Goal: Task Accomplishment & Management: Use online tool/utility

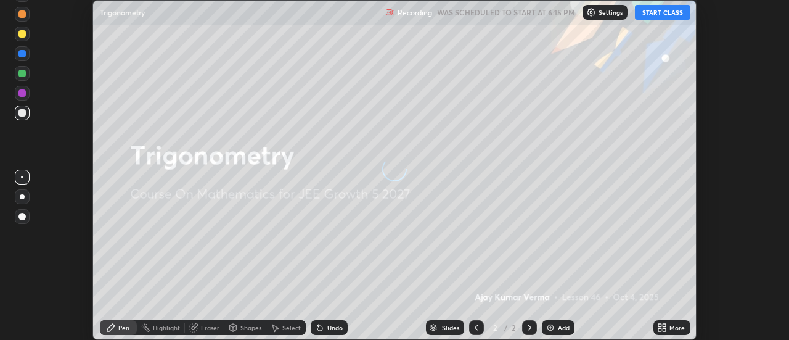
scroll to position [340, 789]
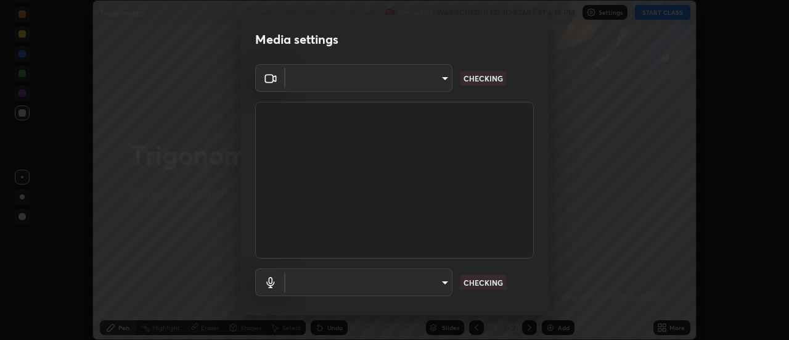
type input "4825068a70354f6bb8b87b711ec46b654dc523af82fc6d37acb8a926ccdce8f5"
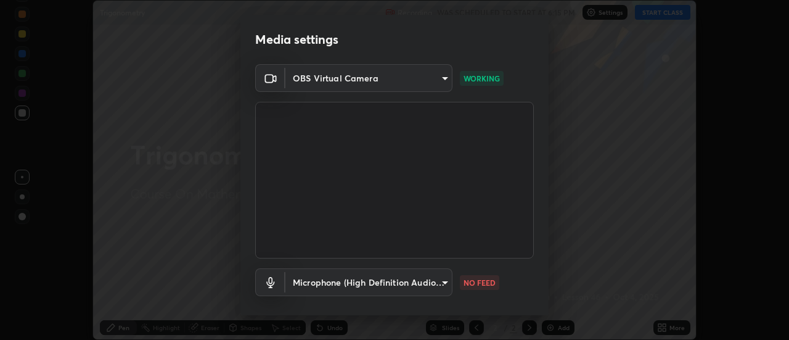
click at [444, 281] on body "Erase all Trigonometry Recording WAS SCHEDULED TO START AT 6:15 PM Settings STA…" at bounding box center [394, 170] width 789 height 340
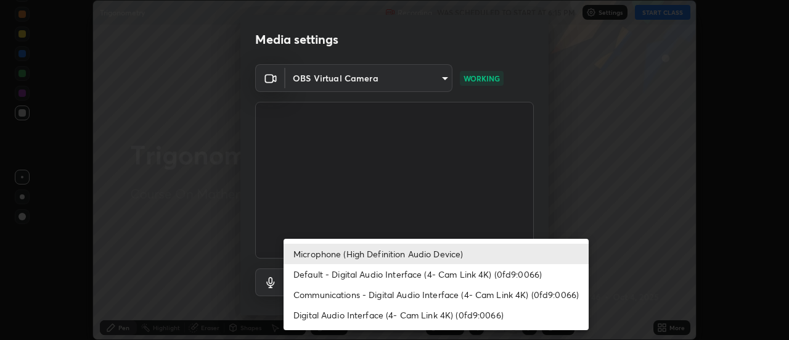
click at [403, 274] on li "Default - Digital Audio Interface (4- Cam Link 4K) (0fd9:0066)" at bounding box center [436, 274] width 305 height 20
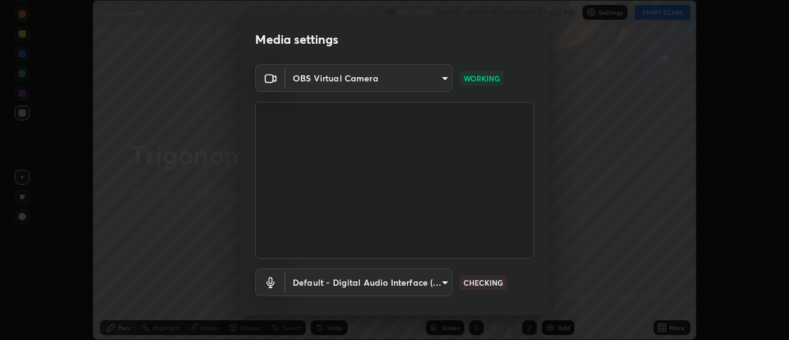
scroll to position [65, 0]
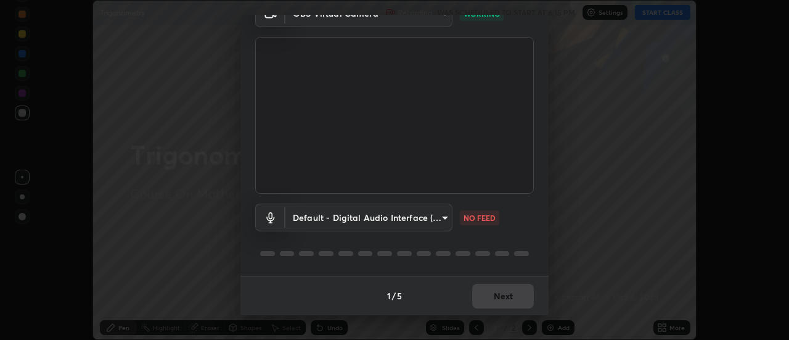
click at [444, 216] on body "Erase all Trigonometry Recording WAS SCHEDULED TO START AT 6:15 PM Settings STA…" at bounding box center [394, 170] width 789 height 340
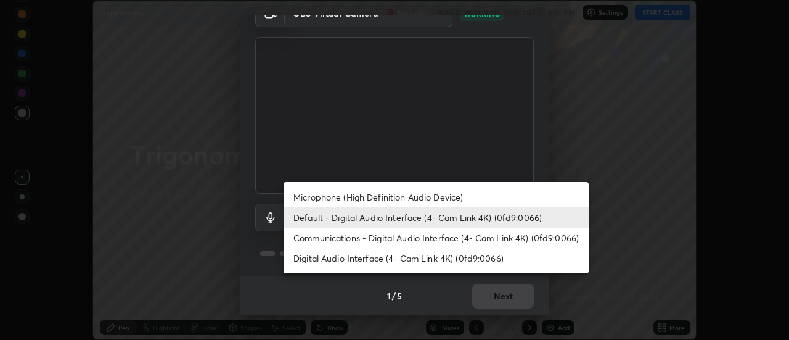
click at [433, 239] on li "Communications - Digital Audio Interface (4- Cam Link 4K) (0fd9:0066)" at bounding box center [436, 238] width 305 height 20
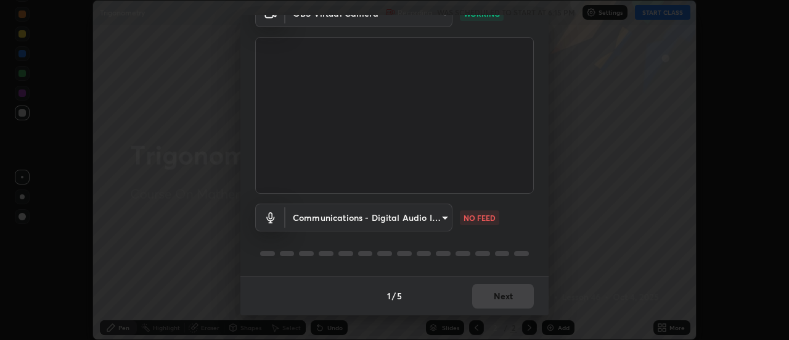
click at [445, 215] on body "Erase all Trigonometry Recording WAS SCHEDULED TO START AT 6:15 PM Settings STA…" at bounding box center [394, 170] width 789 height 340
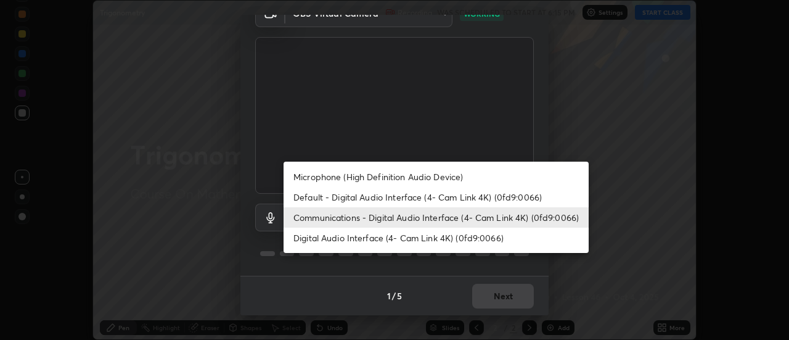
click at [411, 197] on li "Default - Digital Audio Interface (4- Cam Link 4K) (0fd9:0066)" at bounding box center [436, 197] width 305 height 20
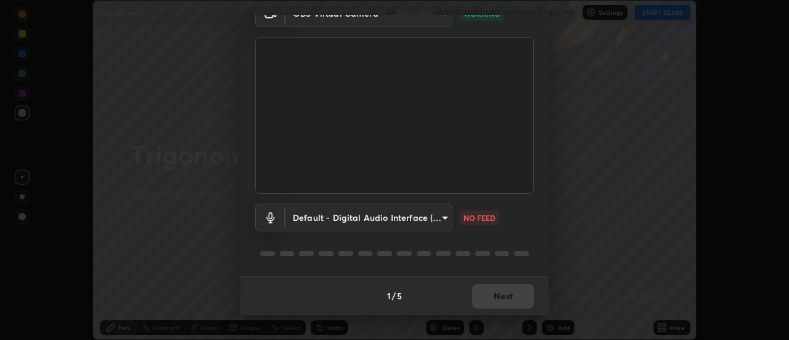
click at [442, 215] on body "Erase all Trigonometry Recording WAS SCHEDULED TO START AT 6:15 PM Settings STA…" at bounding box center [394, 170] width 789 height 340
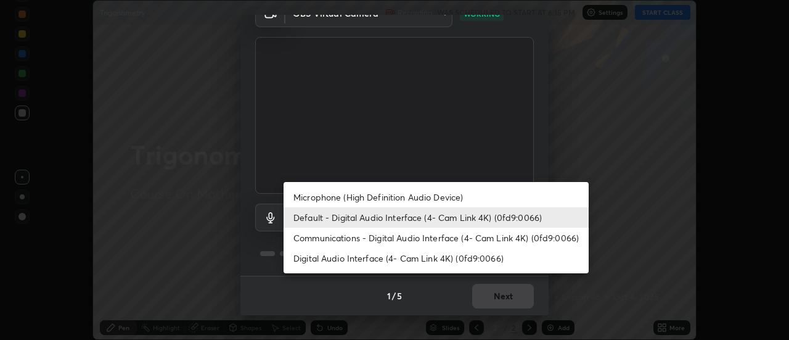
click at [427, 197] on li "Microphone (High Definition Audio Device)" at bounding box center [436, 197] width 305 height 20
type input "b65c06b14c7faa051d685f993ec14b3b84b1815ea69a0656019fd51a5eccf492"
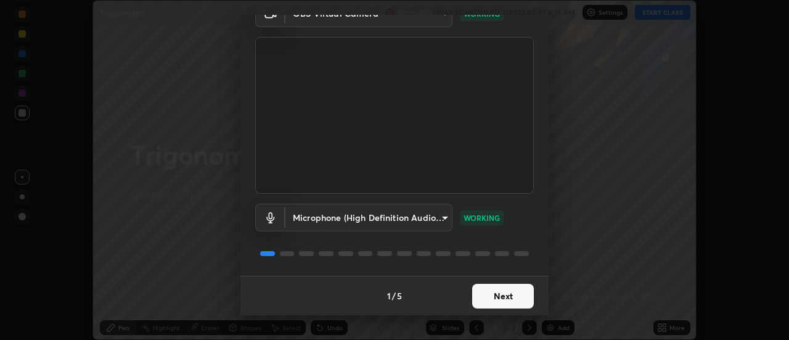
click at [501, 294] on button "Next" at bounding box center [503, 296] width 62 height 25
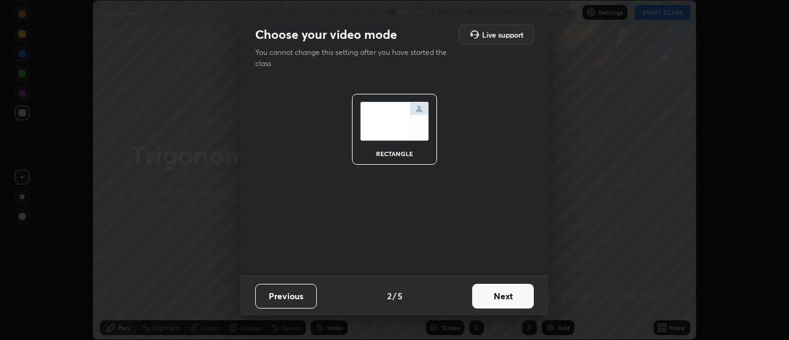
scroll to position [0, 0]
click at [507, 295] on button "Next" at bounding box center [503, 296] width 62 height 25
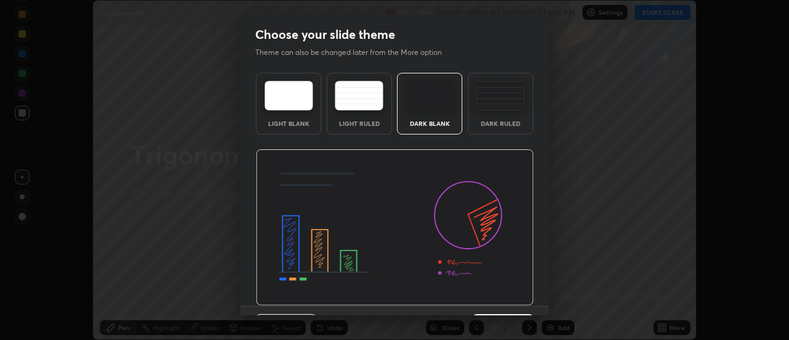
click at [513, 297] on img at bounding box center [395, 227] width 278 height 157
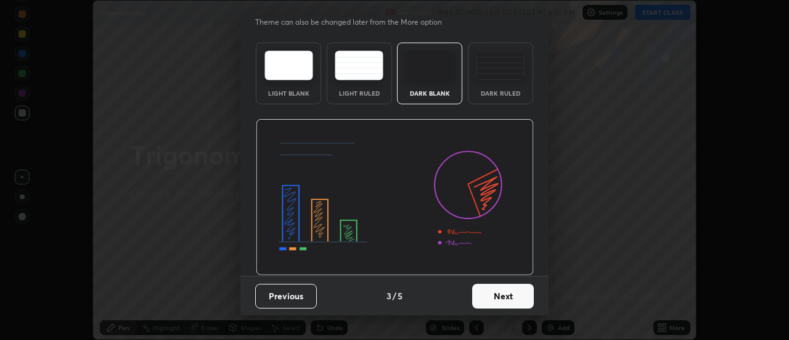
click at [524, 297] on button "Next" at bounding box center [503, 296] width 62 height 25
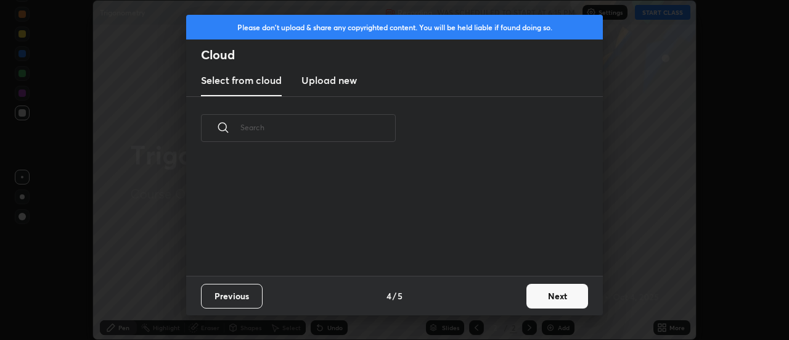
click at [548, 295] on button "Next" at bounding box center [558, 296] width 62 height 25
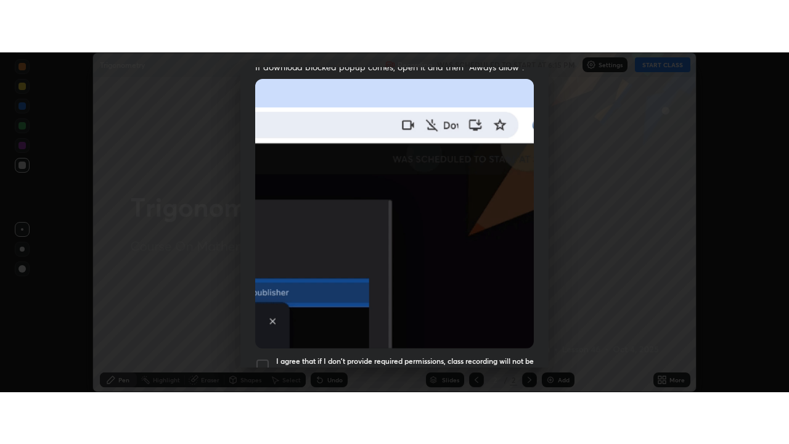
scroll to position [316, 0]
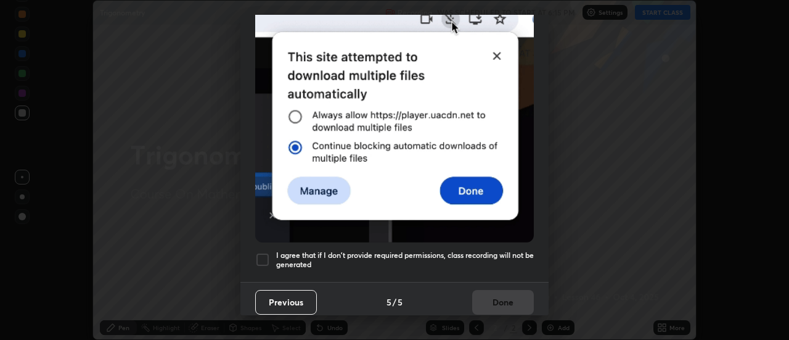
click at [521, 294] on div "Previous 5 / 5 Done" at bounding box center [394, 301] width 308 height 39
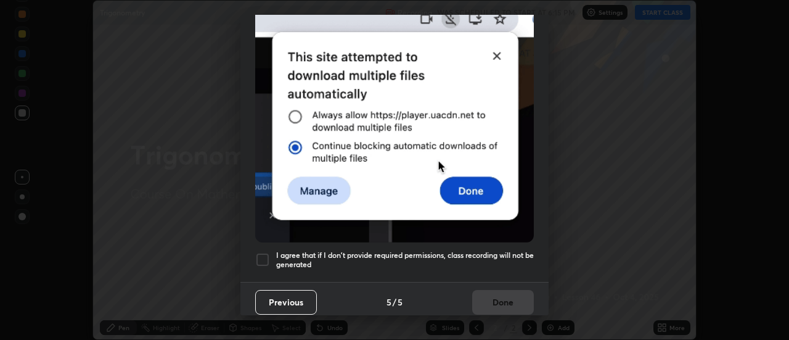
click at [460, 250] on h5 "I agree that if I don't provide required permissions, class recording will not …" at bounding box center [405, 259] width 258 height 19
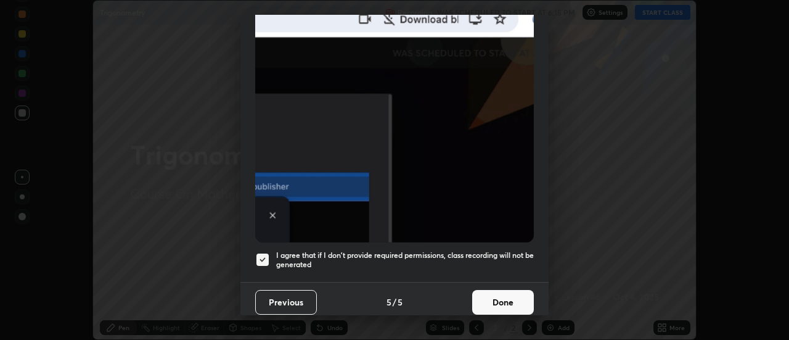
click at [510, 297] on button "Done" at bounding box center [503, 302] width 62 height 25
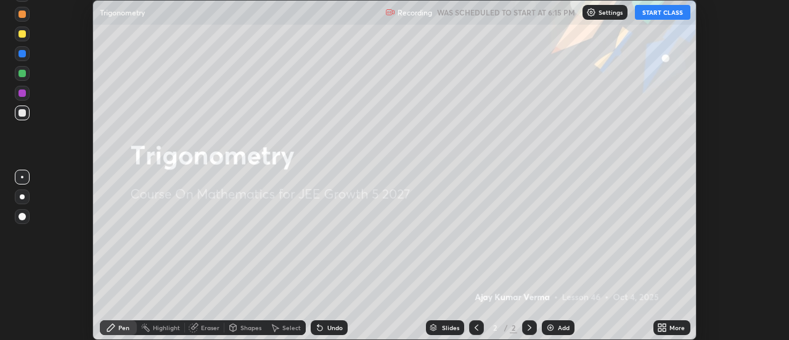
click at [661, 13] on button "START CLASS" at bounding box center [662, 12] width 55 height 15
click at [662, 327] on icon at bounding box center [662, 327] width 10 height 10
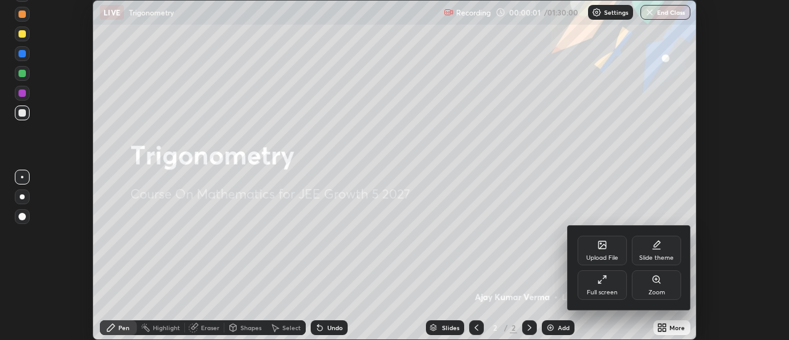
click at [608, 283] on div "Full screen" at bounding box center [602, 285] width 49 height 30
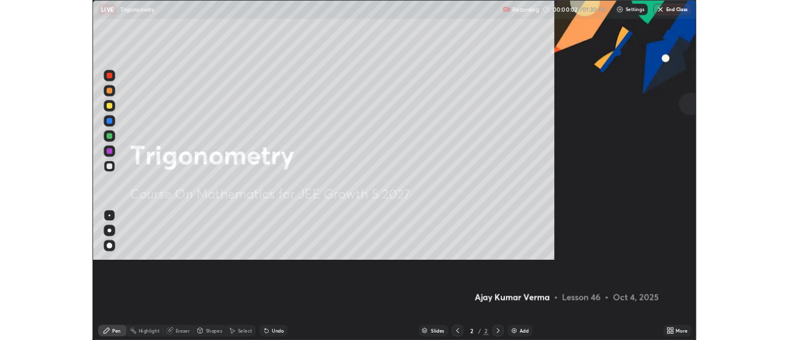
scroll to position [444, 789]
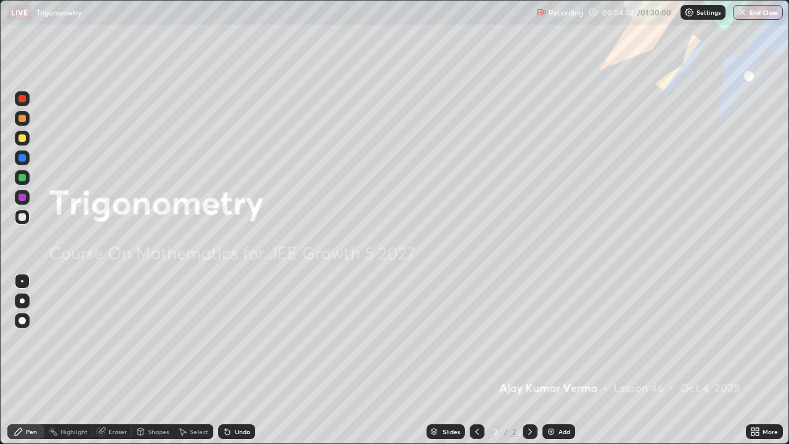
click at [546, 339] on img at bounding box center [551, 432] width 10 height 10
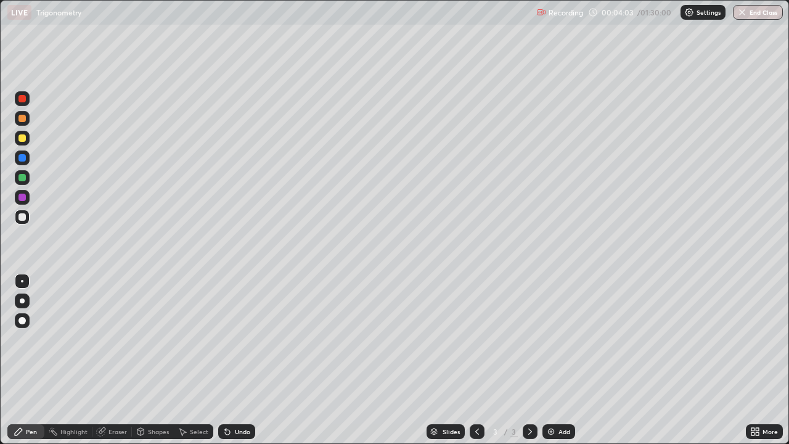
click at [20, 115] on div at bounding box center [21, 118] width 7 height 7
click at [28, 218] on div at bounding box center [22, 217] width 15 height 15
click at [753, 339] on icon at bounding box center [753, 429] width 3 height 3
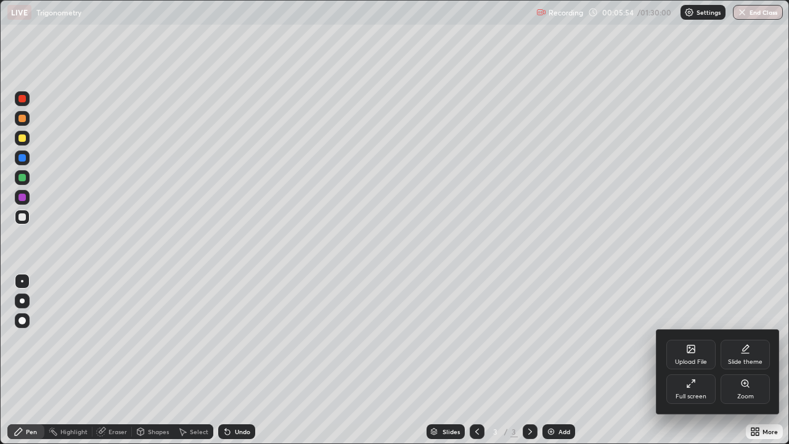
click at [695, 339] on icon at bounding box center [691, 384] width 10 height 10
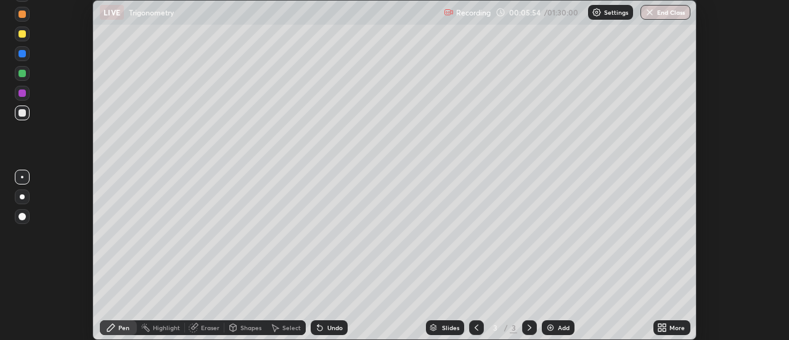
scroll to position [61321, 60872]
click at [546, 325] on img at bounding box center [551, 327] width 10 height 10
click at [22, 33] on div at bounding box center [21, 33] width 7 height 7
click at [22, 92] on div at bounding box center [21, 92] width 7 height 7
click at [20, 33] on div at bounding box center [21, 33] width 7 height 7
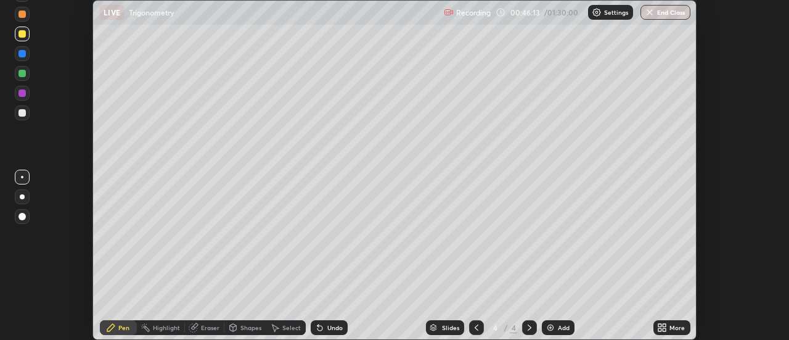
click at [551, 327] on img at bounding box center [551, 327] width 10 height 10
click at [22, 18] on div at bounding box center [22, 14] width 15 height 15
click at [209, 327] on div "Eraser" at bounding box center [210, 327] width 18 height 6
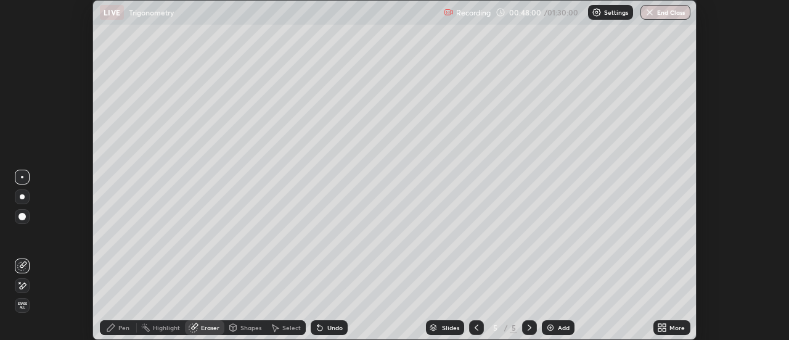
click at [128, 325] on div "Pen" at bounding box center [123, 327] width 11 height 6
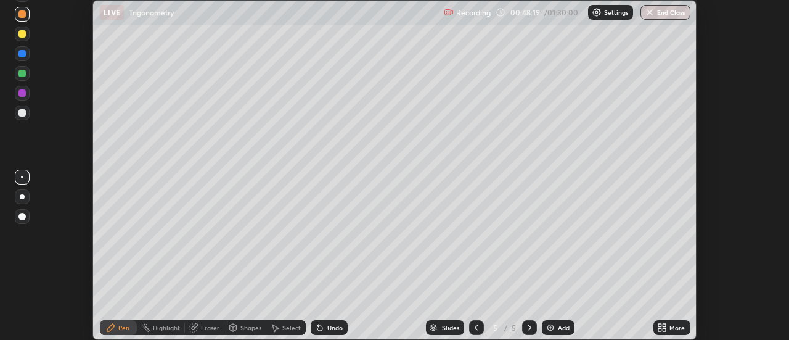
click at [22, 92] on div at bounding box center [21, 92] width 7 height 7
click at [549, 327] on img at bounding box center [551, 327] width 10 height 10
click at [25, 31] on div at bounding box center [21, 33] width 7 height 7
click at [665, 326] on icon at bounding box center [664, 325] width 3 height 3
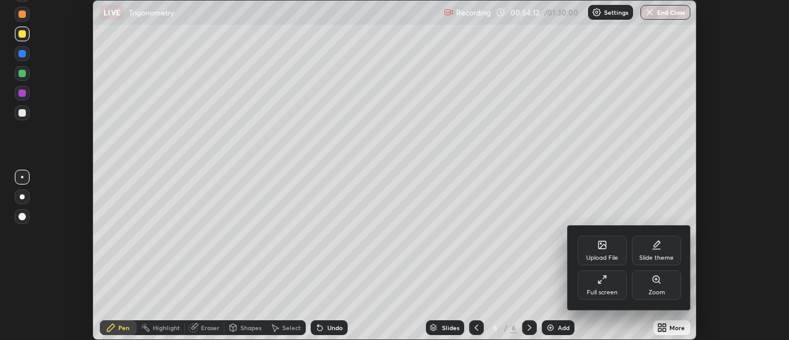
click at [514, 235] on div at bounding box center [394, 170] width 789 height 340
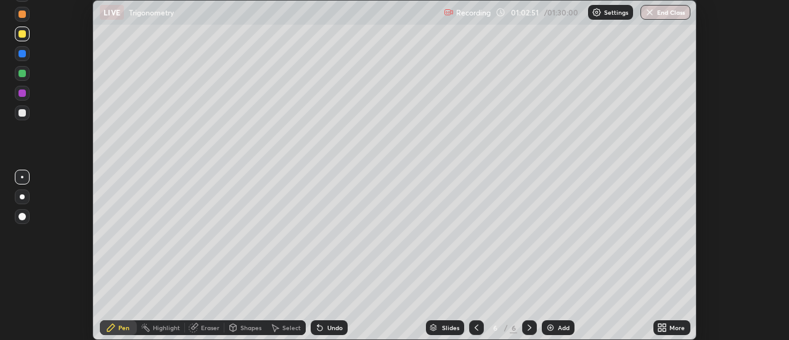
click at [546, 323] on img at bounding box center [551, 327] width 10 height 10
click at [201, 324] on div "Eraser" at bounding box center [210, 327] width 18 height 6
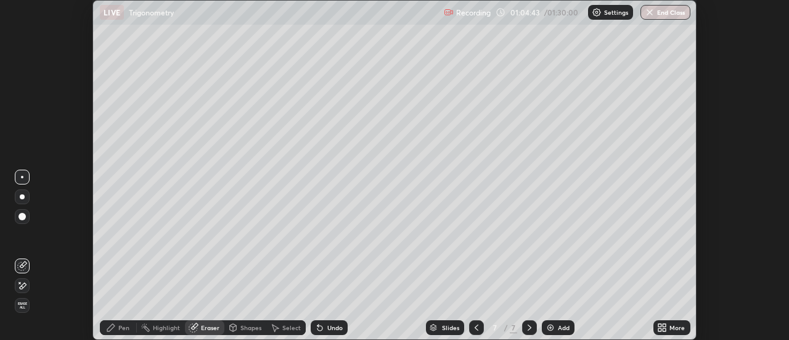
click at [122, 324] on div "Pen" at bounding box center [123, 327] width 11 height 6
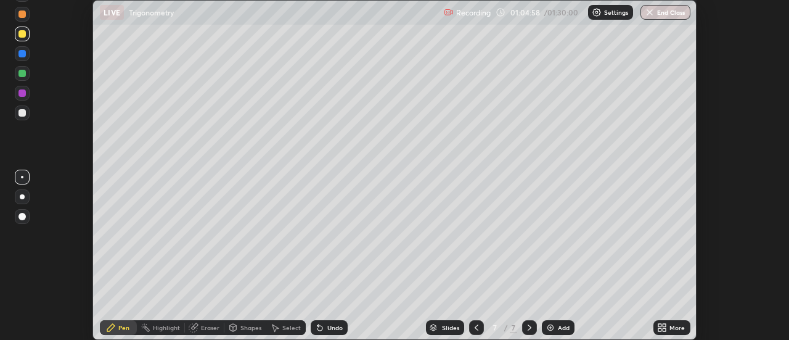
click at [213, 326] on div "Eraser" at bounding box center [210, 327] width 18 height 6
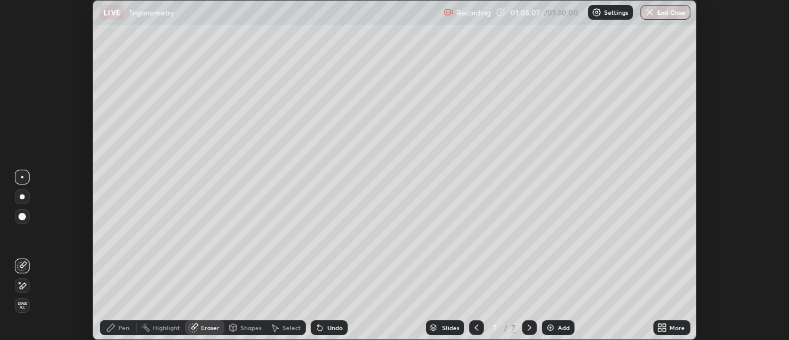
click at [117, 322] on div "Pen" at bounding box center [118, 327] width 37 height 15
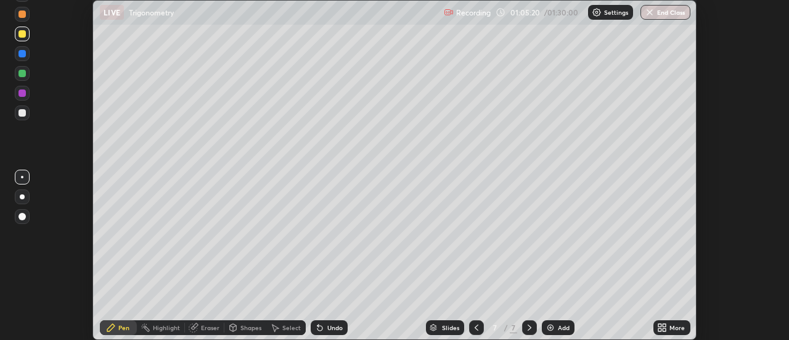
click at [208, 322] on div "Eraser" at bounding box center [204, 327] width 39 height 15
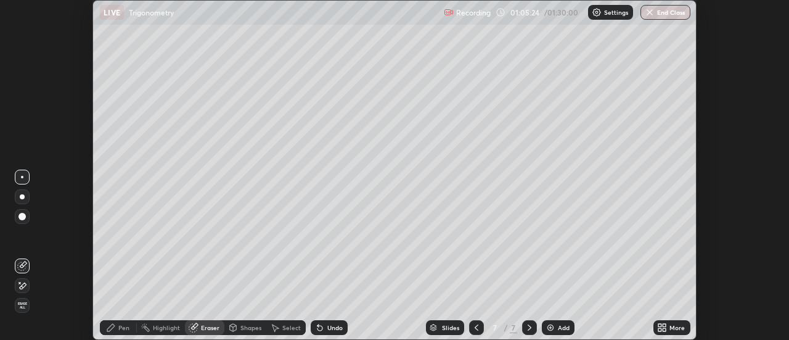
click at [125, 321] on div "Pen" at bounding box center [118, 327] width 37 height 15
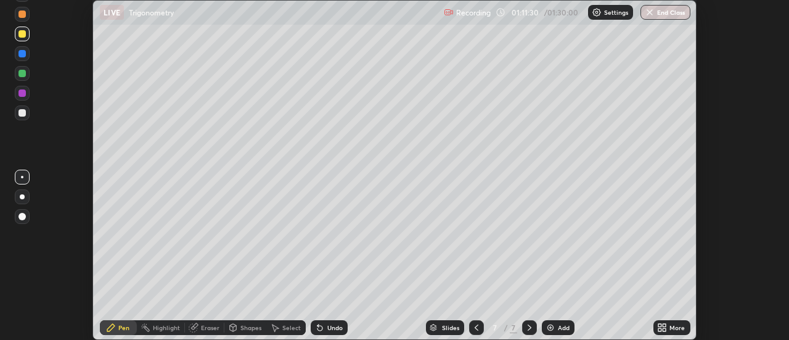
click at [551, 324] on img at bounding box center [551, 327] width 10 height 10
click at [24, 12] on div at bounding box center [21, 13] width 7 height 7
click at [550, 322] on div "Add" at bounding box center [558, 327] width 33 height 15
click at [474, 326] on icon at bounding box center [477, 327] width 10 height 10
click at [528, 324] on icon at bounding box center [530, 327] width 10 height 10
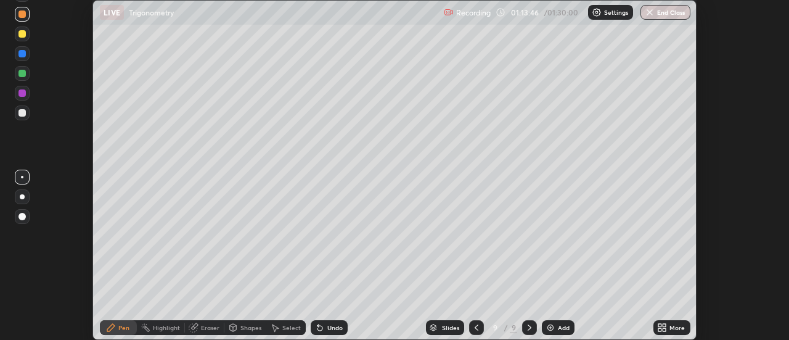
click at [473, 324] on icon at bounding box center [477, 327] width 10 height 10
click at [527, 326] on icon at bounding box center [530, 327] width 10 height 10
click at [27, 38] on div at bounding box center [22, 34] width 15 height 15
click at [474, 322] on icon at bounding box center [477, 327] width 10 height 10
click at [528, 326] on icon at bounding box center [530, 327] width 10 height 10
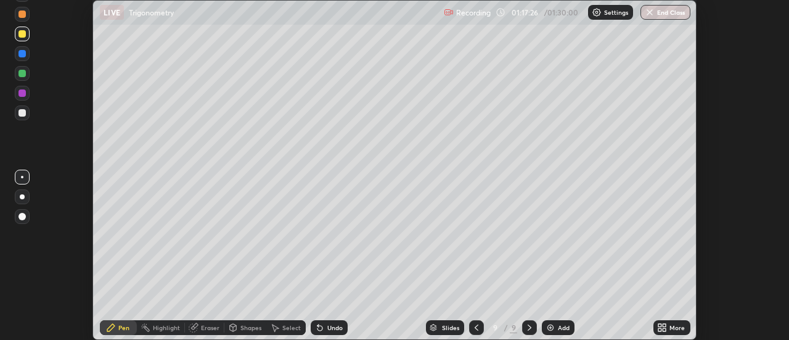
click at [676, 17] on button "End Class" at bounding box center [666, 12] width 50 height 15
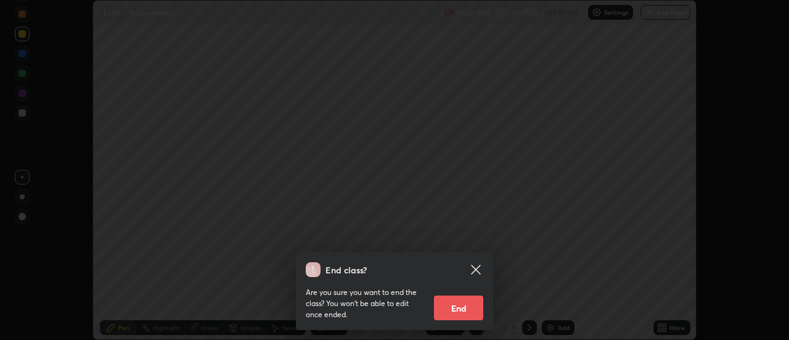
click at [467, 299] on button "End" at bounding box center [458, 307] width 49 height 25
